Goal: Task Accomplishment & Management: Manage account settings

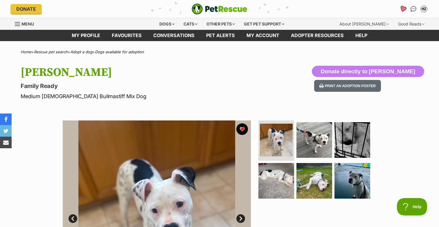
click at [402, 9] on icon "Favourites" at bounding box center [402, 9] width 7 height 7
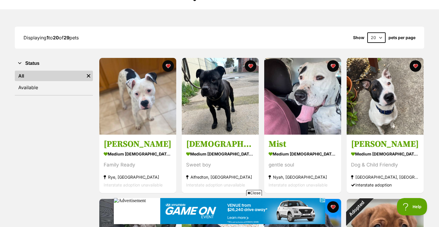
scroll to position [71, 0]
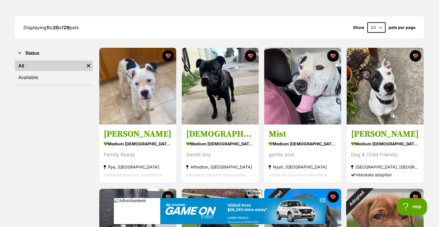
click at [378, 28] on select "20 40 60" at bounding box center [376, 27] width 18 height 10
select select "60"
click at [367, 22] on select "20 40 60" at bounding box center [376, 27] width 18 height 10
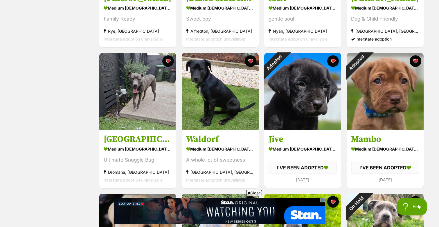
scroll to position [216, 0]
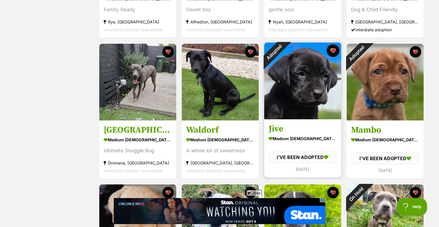
click at [333, 51] on button "favourite" at bounding box center [332, 50] width 13 height 13
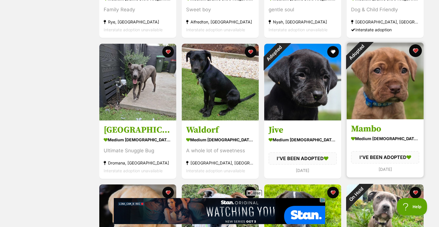
click at [416, 48] on button "favourite" at bounding box center [415, 50] width 13 height 13
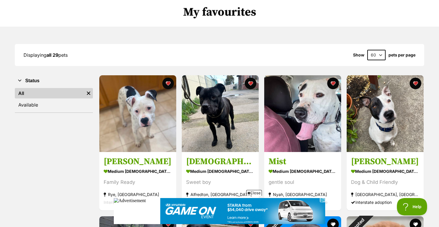
scroll to position [45, 0]
